Goal: Use online tool/utility: Utilize a website feature to perform a specific function

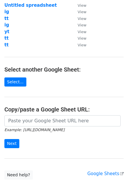
scroll to position [91, 0]
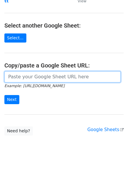
click at [43, 81] on input "url" at bounding box center [62, 76] width 116 height 11
paste input "https://docs.google.com/spreadsheets/d/1OaTm2Tnw7vRYlyLZOkfZ6LqbW4lULtf-Wob9pfh…"
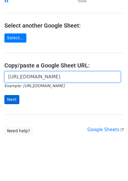
type input "https://docs.google.com/spreadsheets/d/1OaTm2Tnw7vRYlyLZOkfZ6LqbW4lULtf-Wob9pfh…"
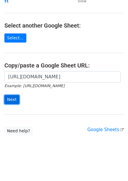
click at [10, 96] on input "Next" at bounding box center [11, 99] width 15 height 9
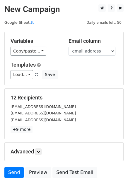
scroll to position [22, 0]
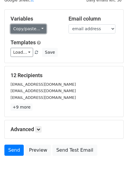
click at [30, 29] on link "Copy/paste..." at bounding box center [29, 28] width 36 height 9
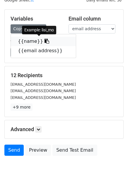
click at [25, 42] on link "{{name}}" at bounding box center [43, 41] width 65 height 9
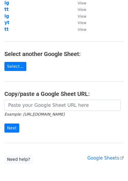
scroll to position [91, 0]
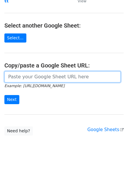
click at [26, 76] on input "url" at bounding box center [62, 76] width 116 height 11
paste input "[URL][DOMAIN_NAME]"
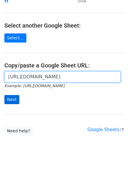
type input "[URL][DOMAIN_NAME]"
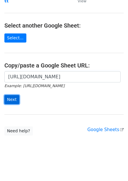
scroll to position [0, 0]
click at [12, 101] on input "Next" at bounding box center [11, 99] width 15 height 9
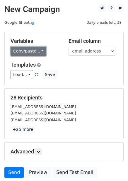
click at [17, 50] on link "Copy/paste..." at bounding box center [29, 51] width 36 height 9
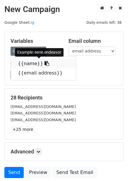
click at [22, 63] on link "{{name}}" at bounding box center [43, 63] width 65 height 9
